Goal: Transaction & Acquisition: Purchase product/service

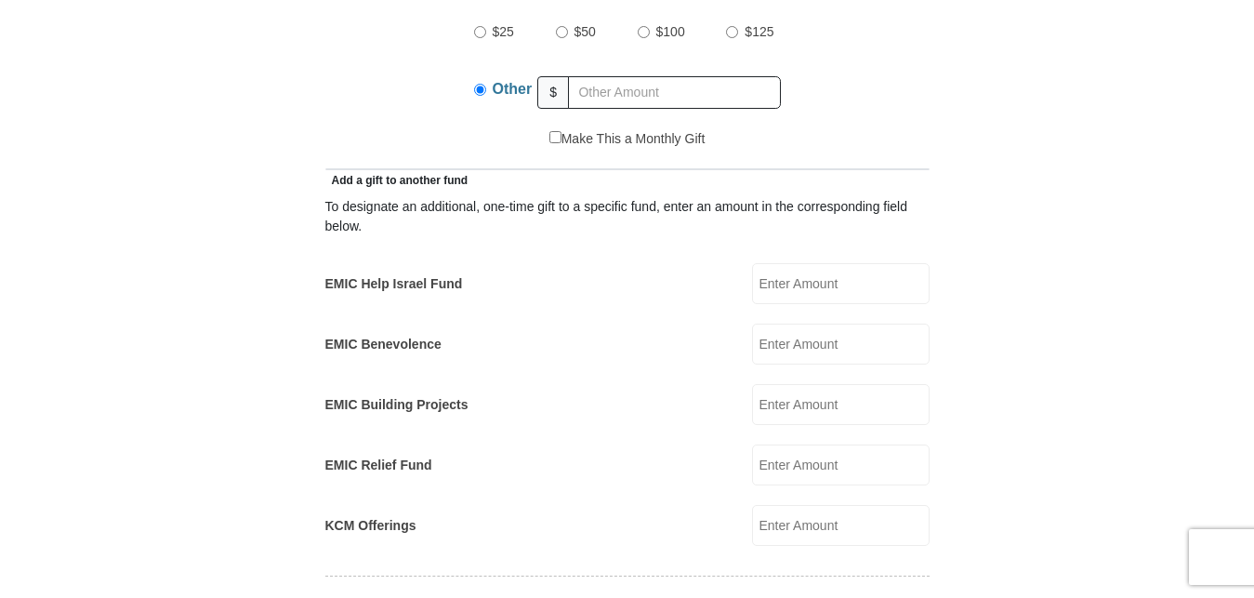
scroll to position [949, 0]
click at [816, 263] on input "EMIC Help Israel Fund" at bounding box center [841, 283] width 178 height 41
type input "25"
click at [1067, 244] on form "[GEOGRAPHIC_DATA][DEMOGRAPHIC_DATA] Online Giving Because of gifts like yours, …" at bounding box center [628, 501] width 1060 height 2751
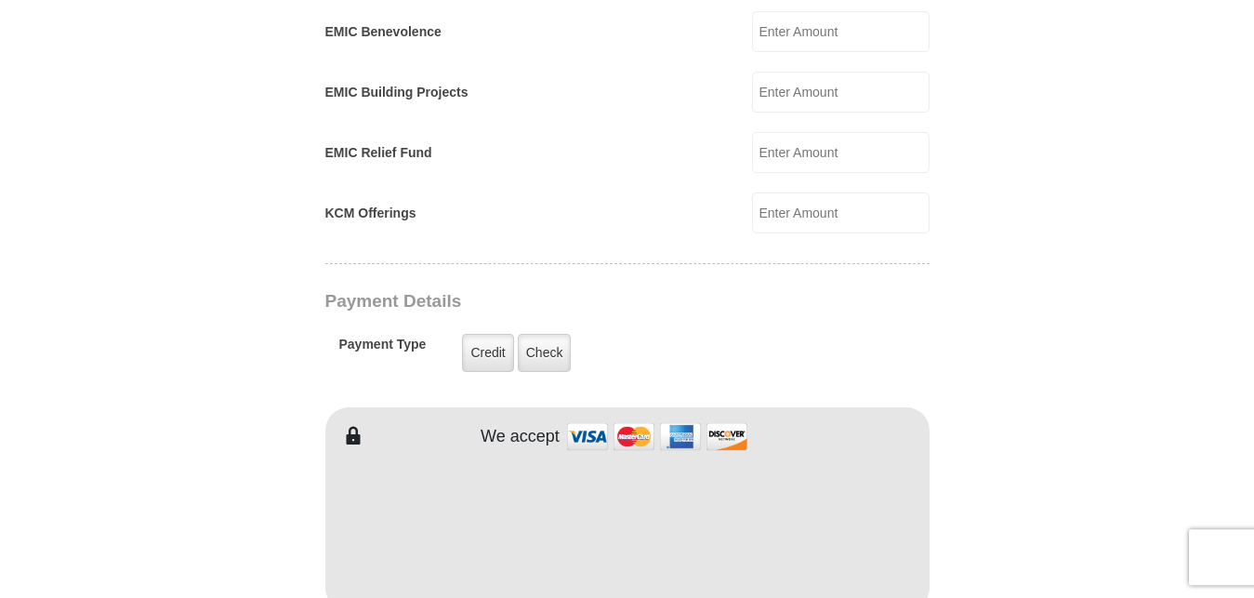
scroll to position [1423, 0]
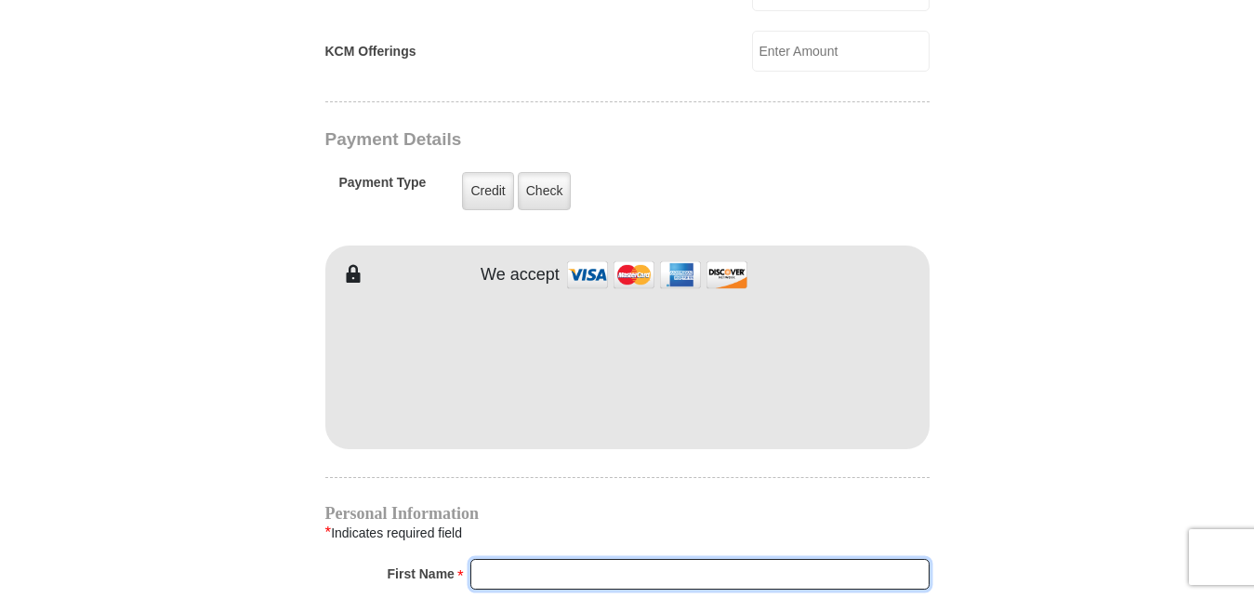
click at [538, 559] on input "First Name *" at bounding box center [700, 575] width 459 height 32
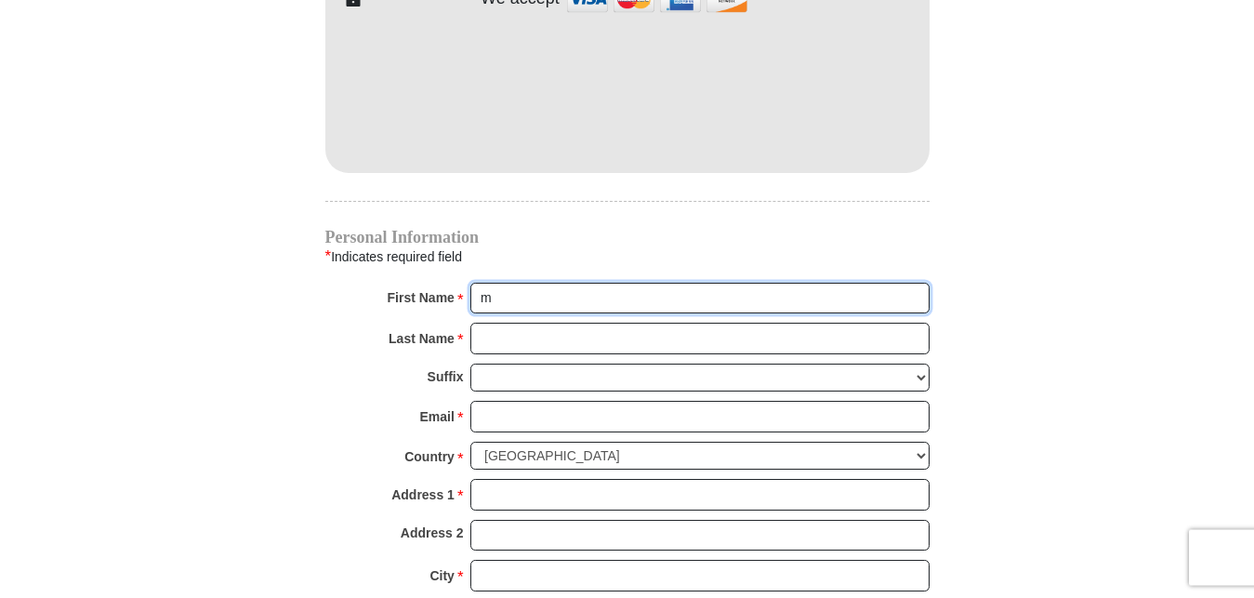
scroll to position [1707, 0]
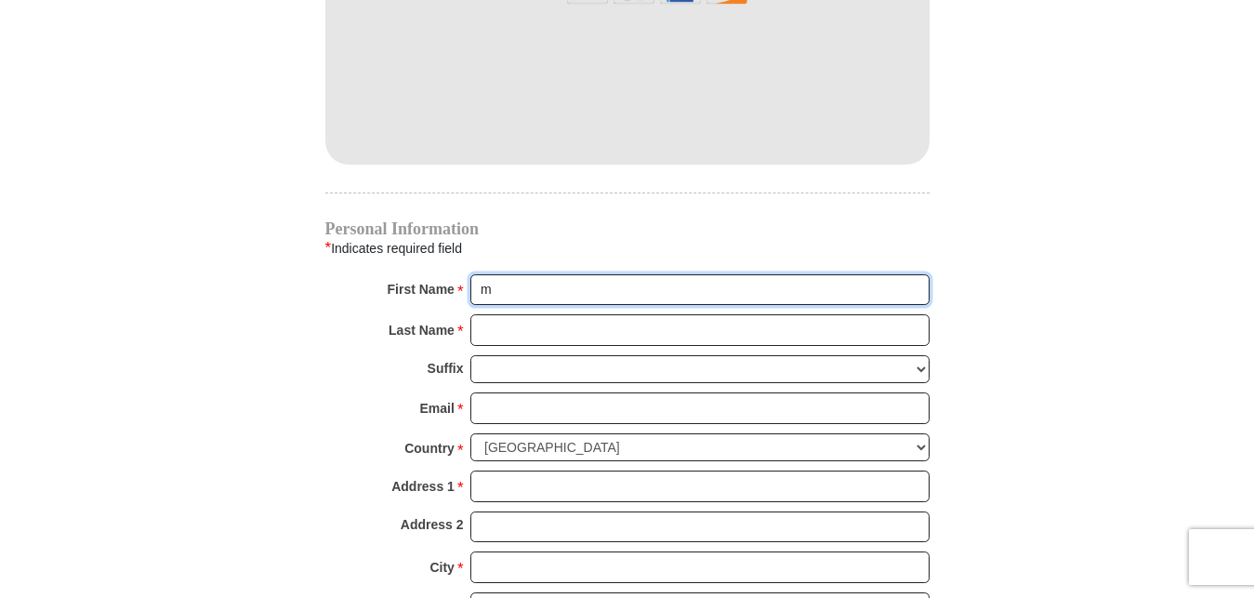
click at [500, 274] on input "m" at bounding box center [700, 290] width 459 height 32
type input "[PERSON_NAME]"
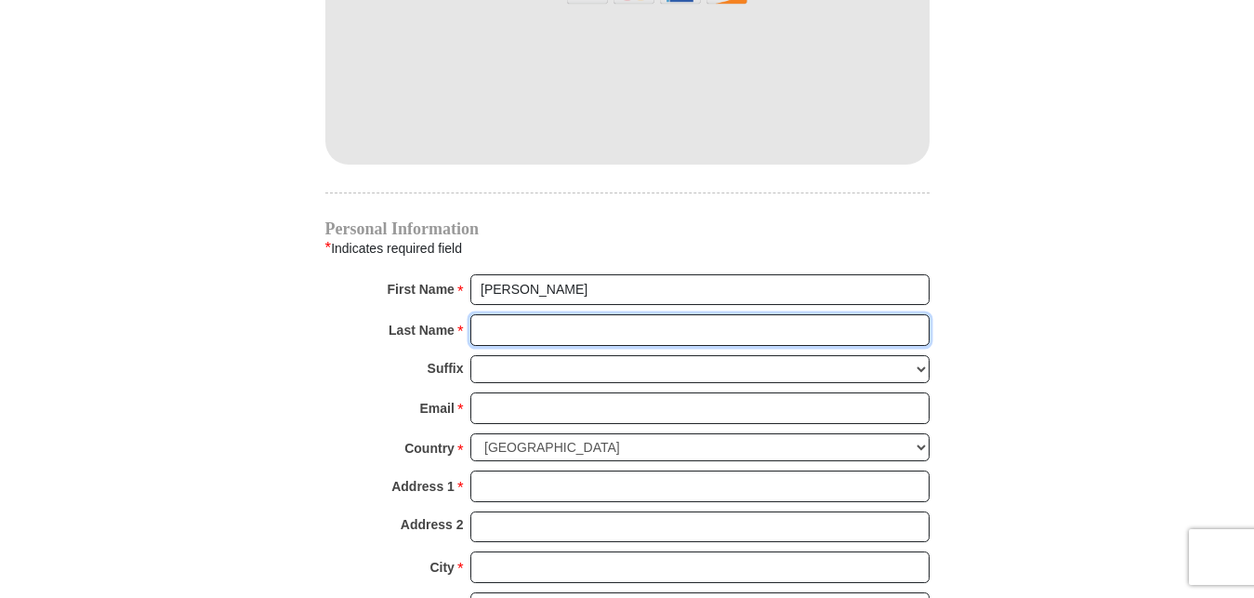
click at [506, 314] on input "Last Name *" at bounding box center [700, 330] width 459 height 32
type input "Forbes"
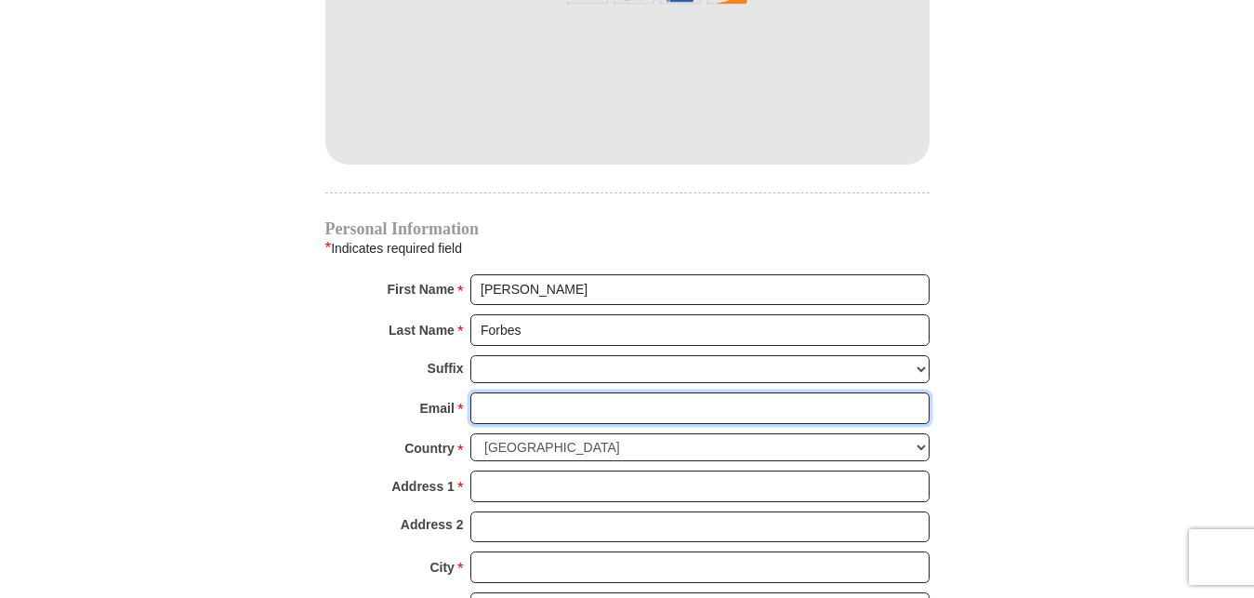
click at [519, 392] on input "Email *" at bounding box center [700, 408] width 459 height 32
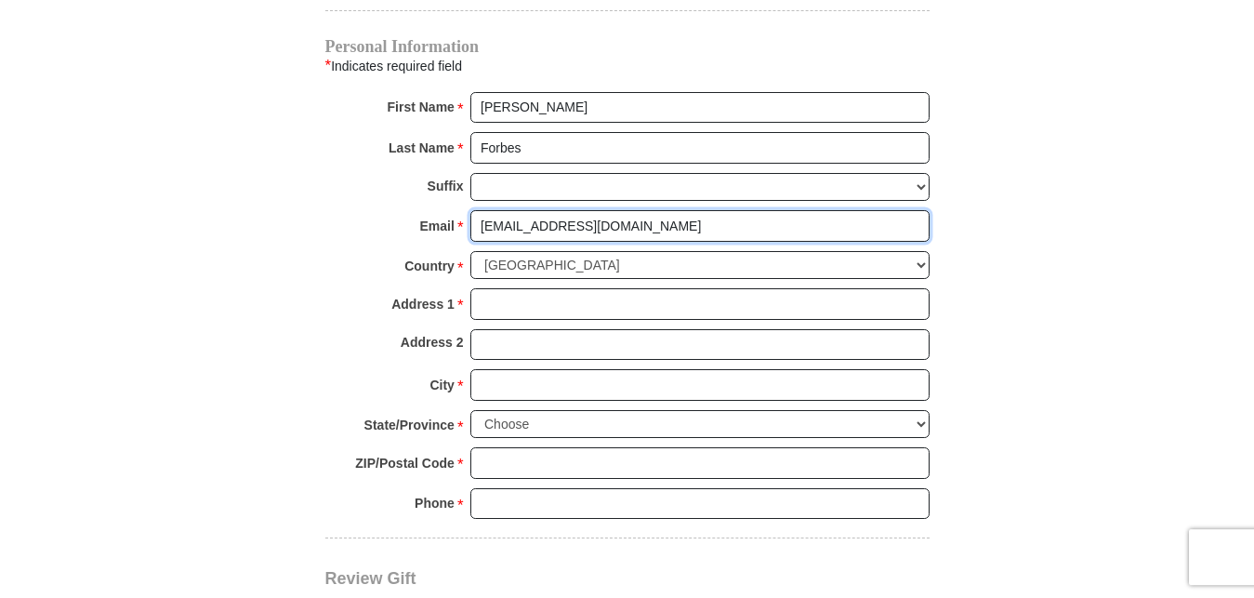
scroll to position [1897, 0]
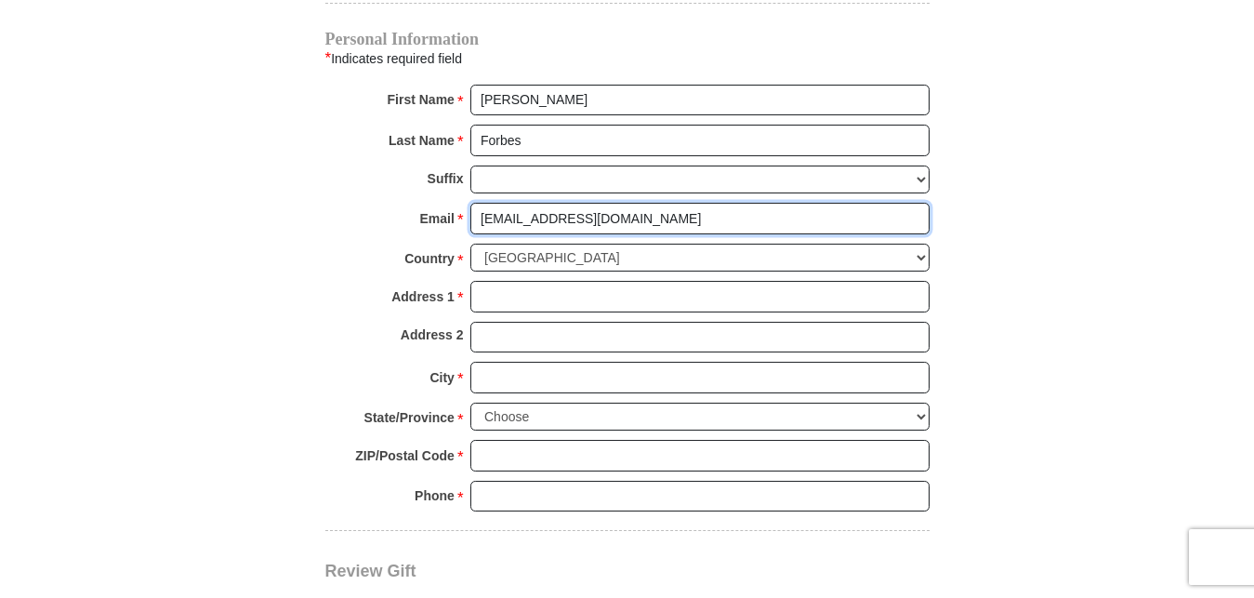
type input "[EMAIL_ADDRESS][DOMAIN_NAME]"
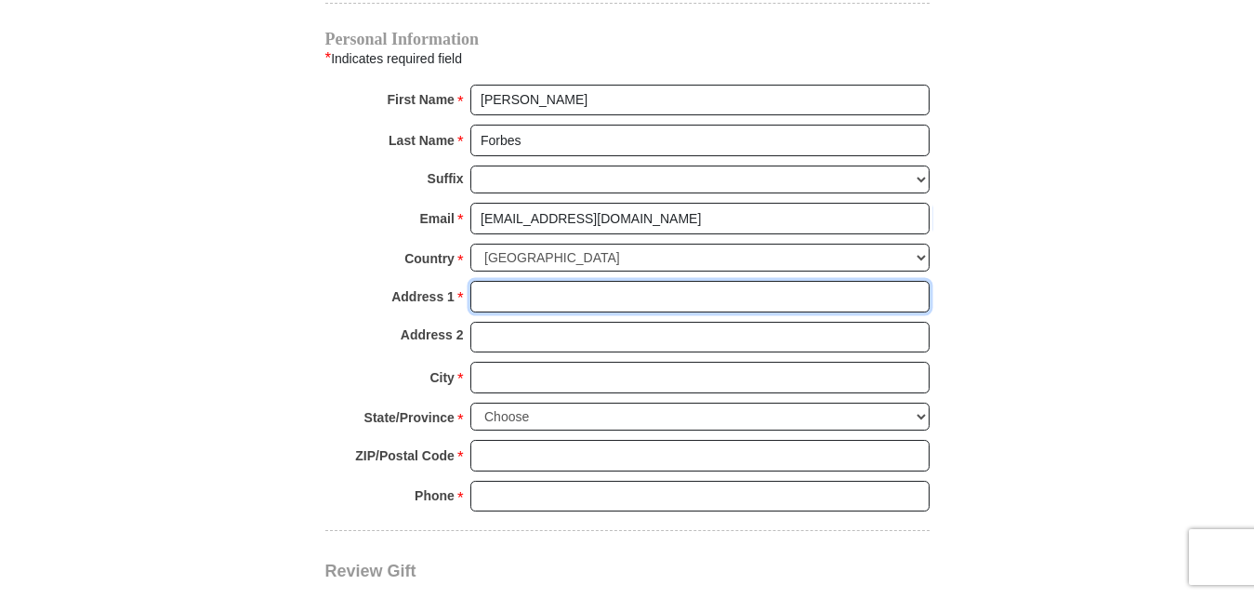
click at [511, 281] on input "Address 1 *" at bounding box center [700, 297] width 459 height 32
type input "[STREET_ADDRESS][PERSON_NAME]"
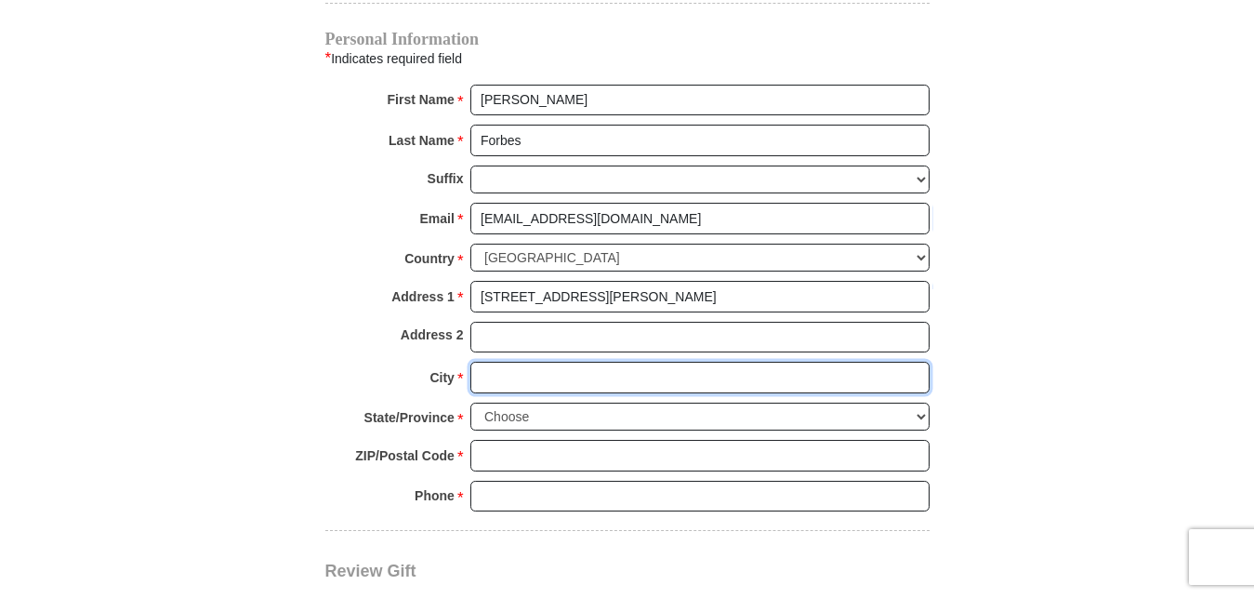
type input "Saginaw"
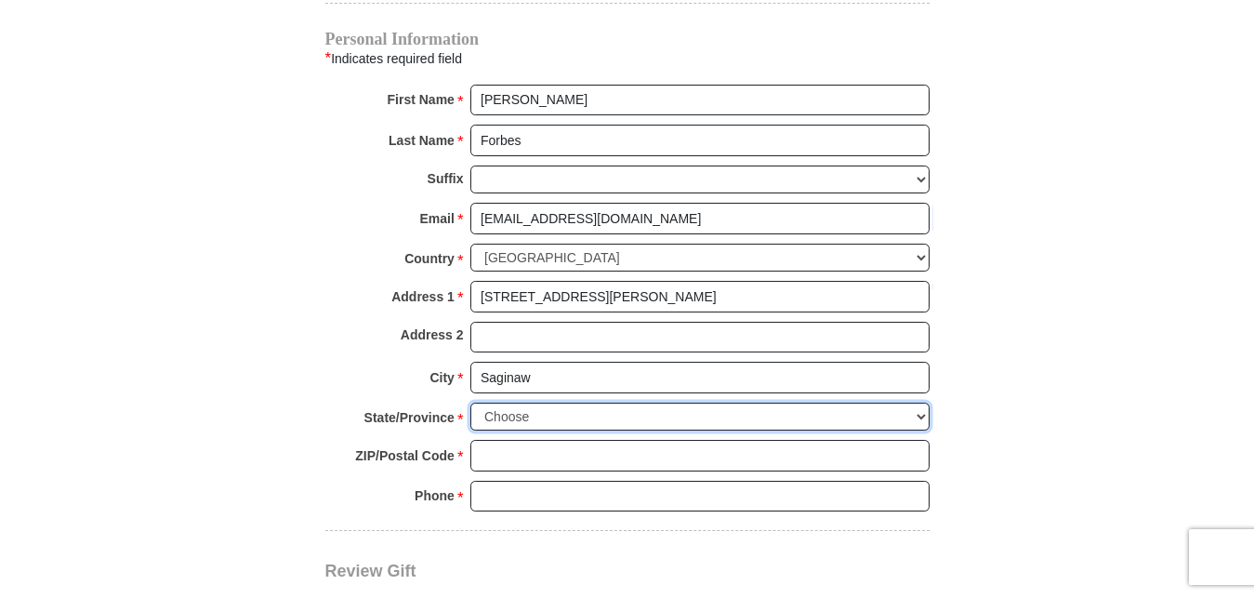
select select "[GEOGRAPHIC_DATA]"
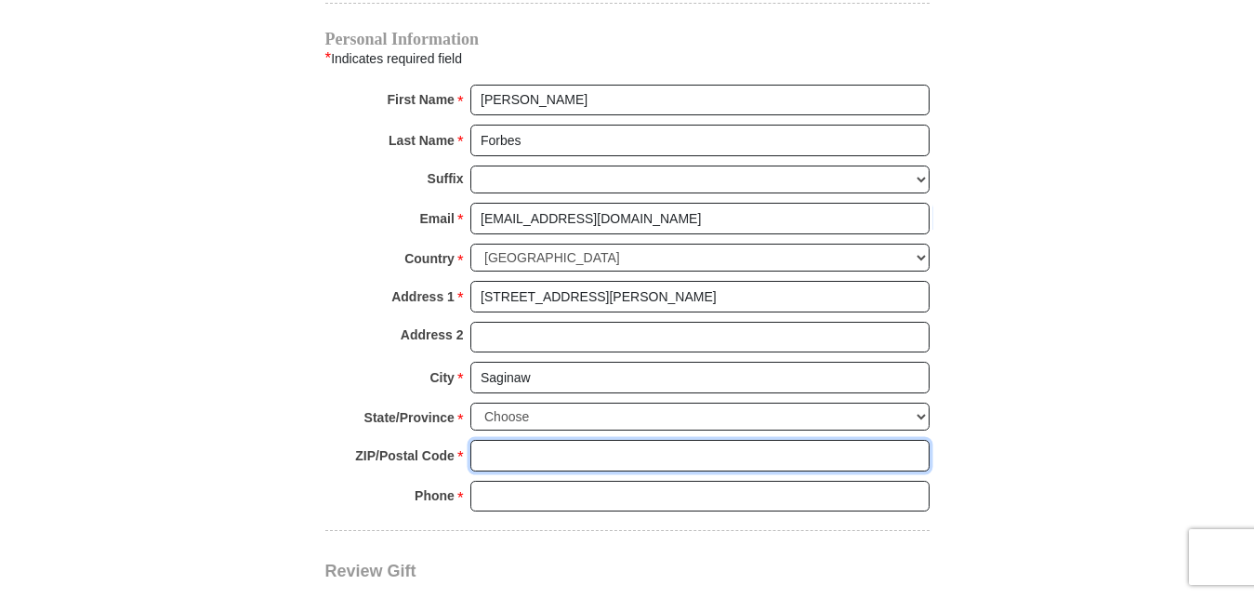
type input "76179"
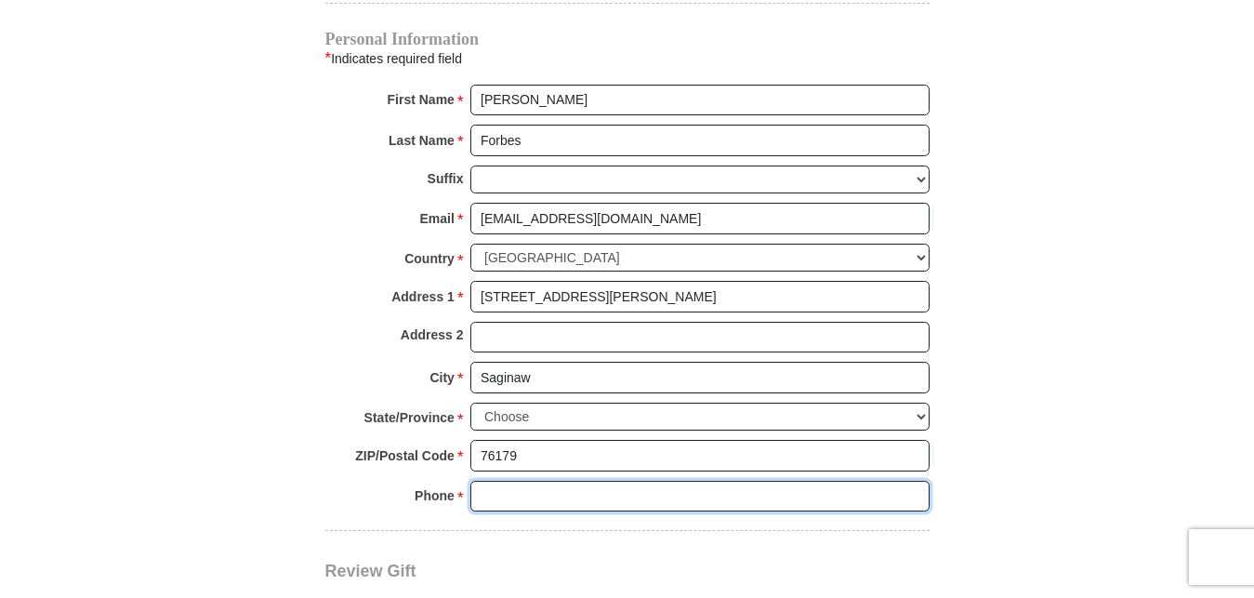
type input "8173662362"
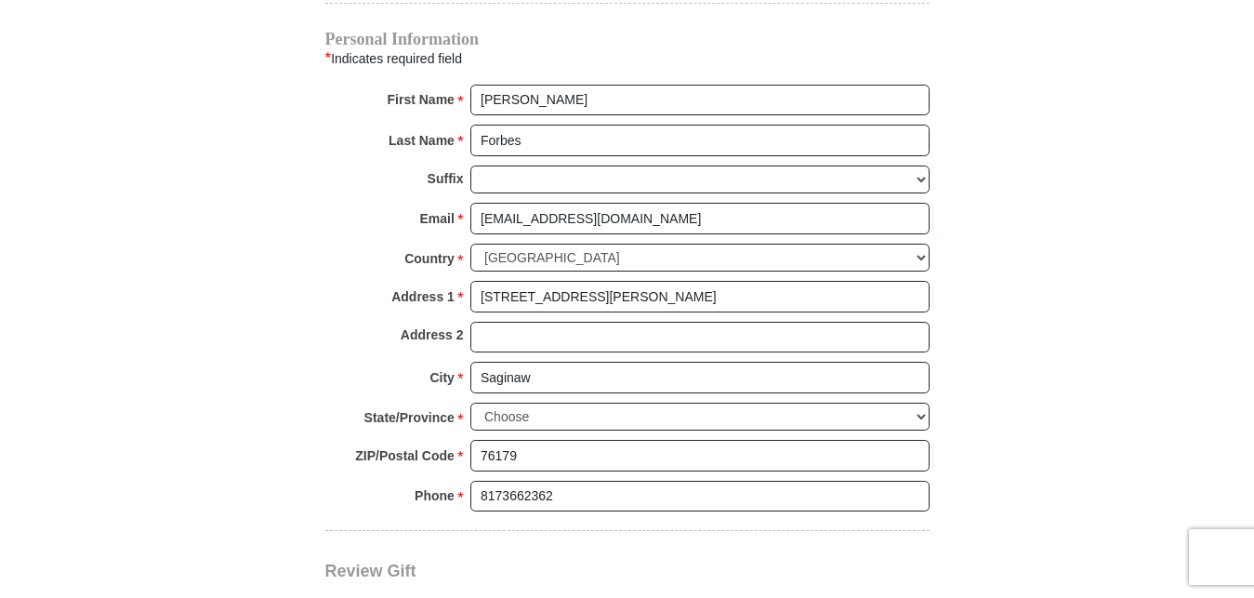
click at [405, 362] on div "City * [GEOGRAPHIC_DATA] Please enter City" at bounding box center [627, 382] width 604 height 41
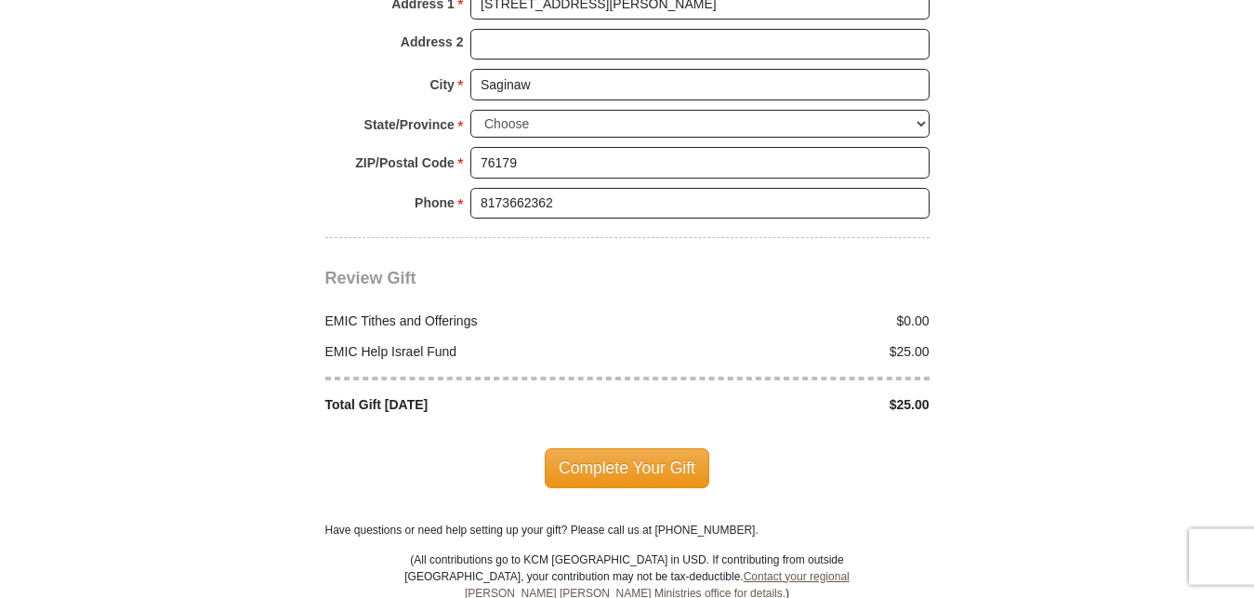
scroll to position [2276, 0]
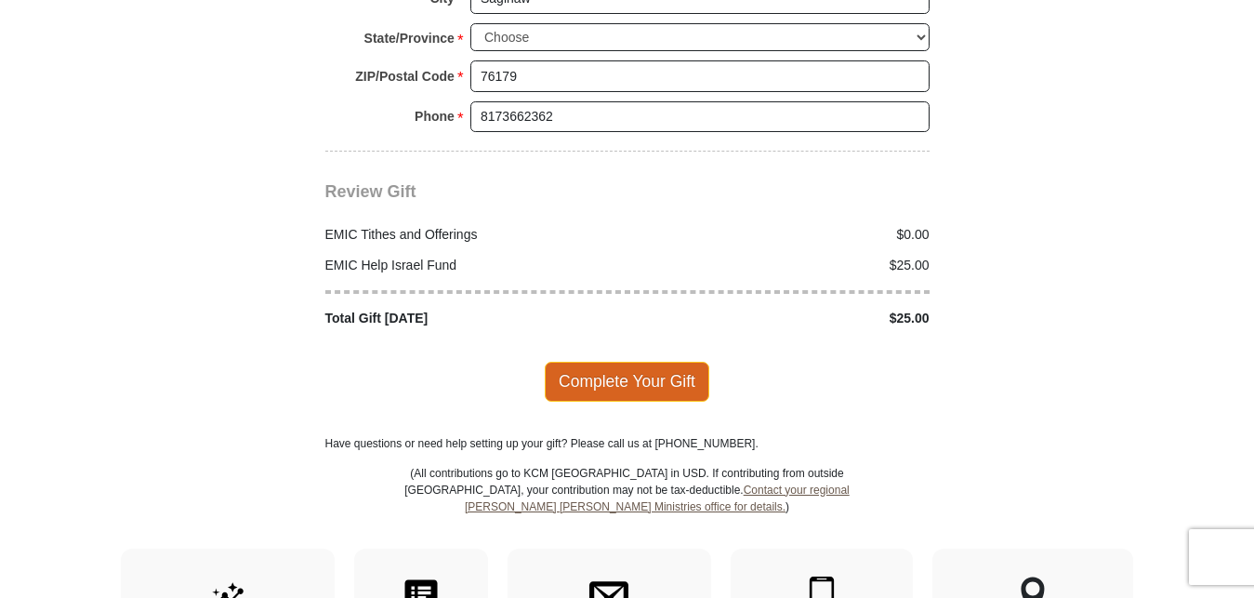
click at [605, 362] on span "Complete Your Gift" at bounding box center [627, 381] width 165 height 39
